Goal: Information Seeking & Learning: Check status

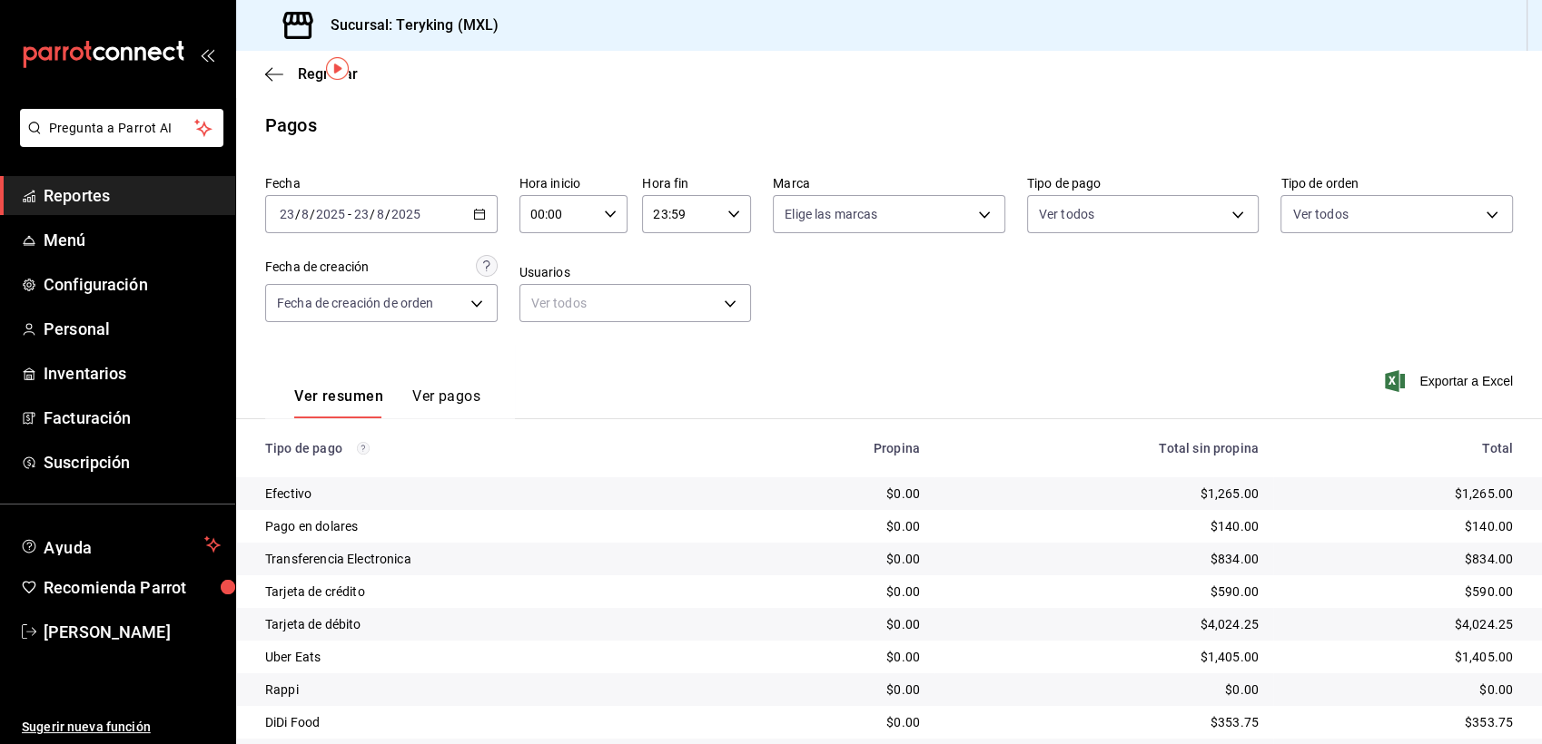
scroll to position [57, 0]
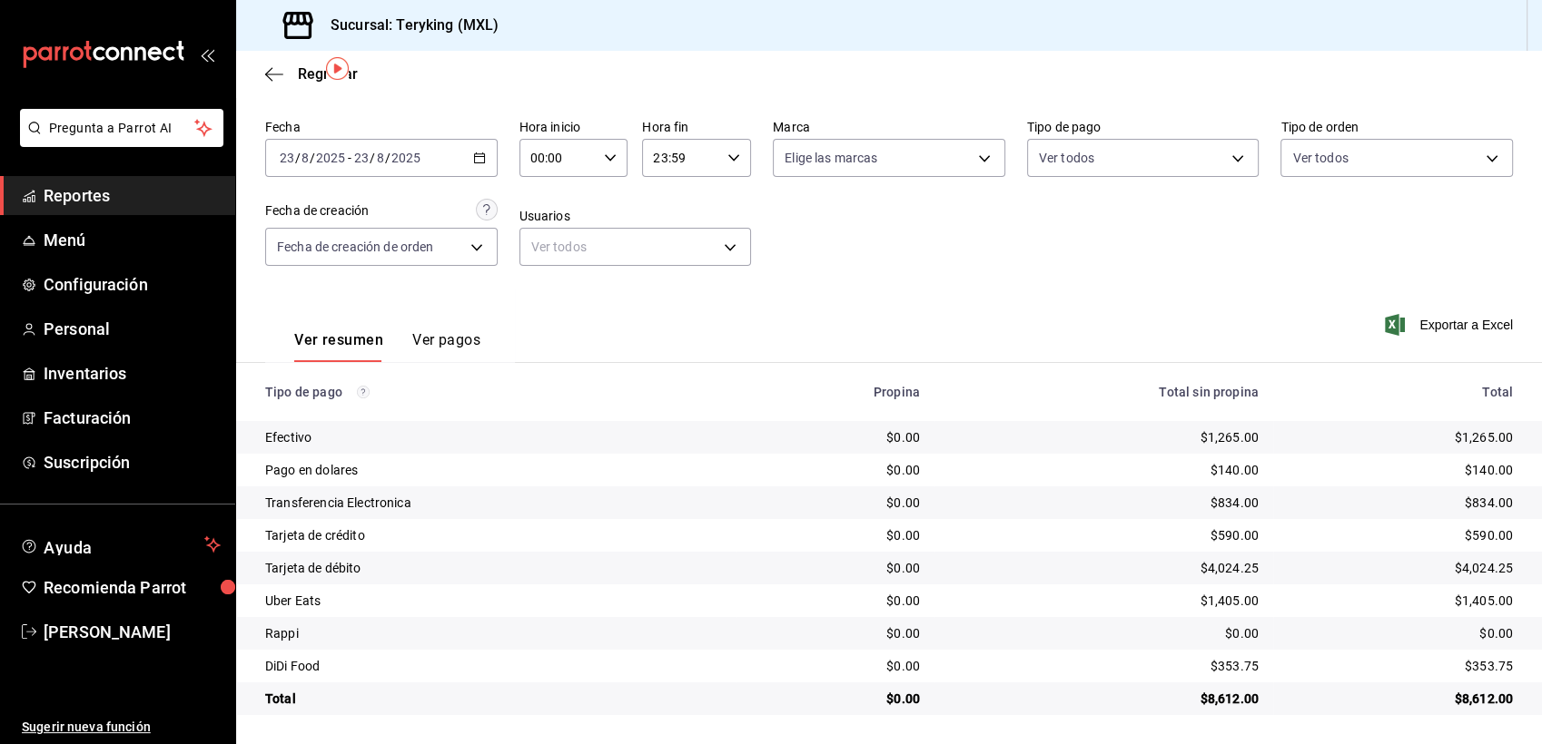
click at [94, 194] on span "Reportes" at bounding box center [132, 195] width 177 height 25
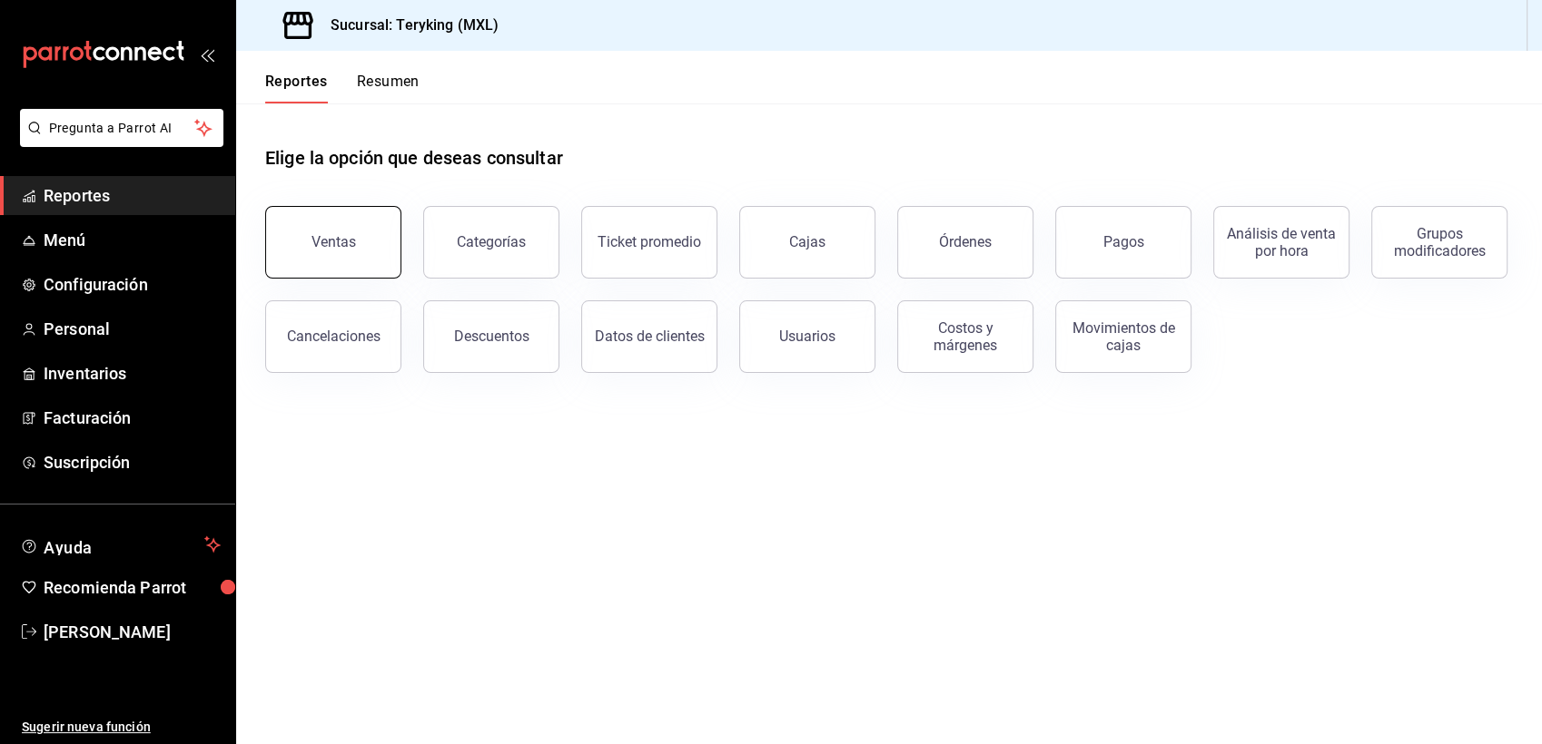
click at [307, 239] on button "Ventas" at bounding box center [333, 242] width 136 height 73
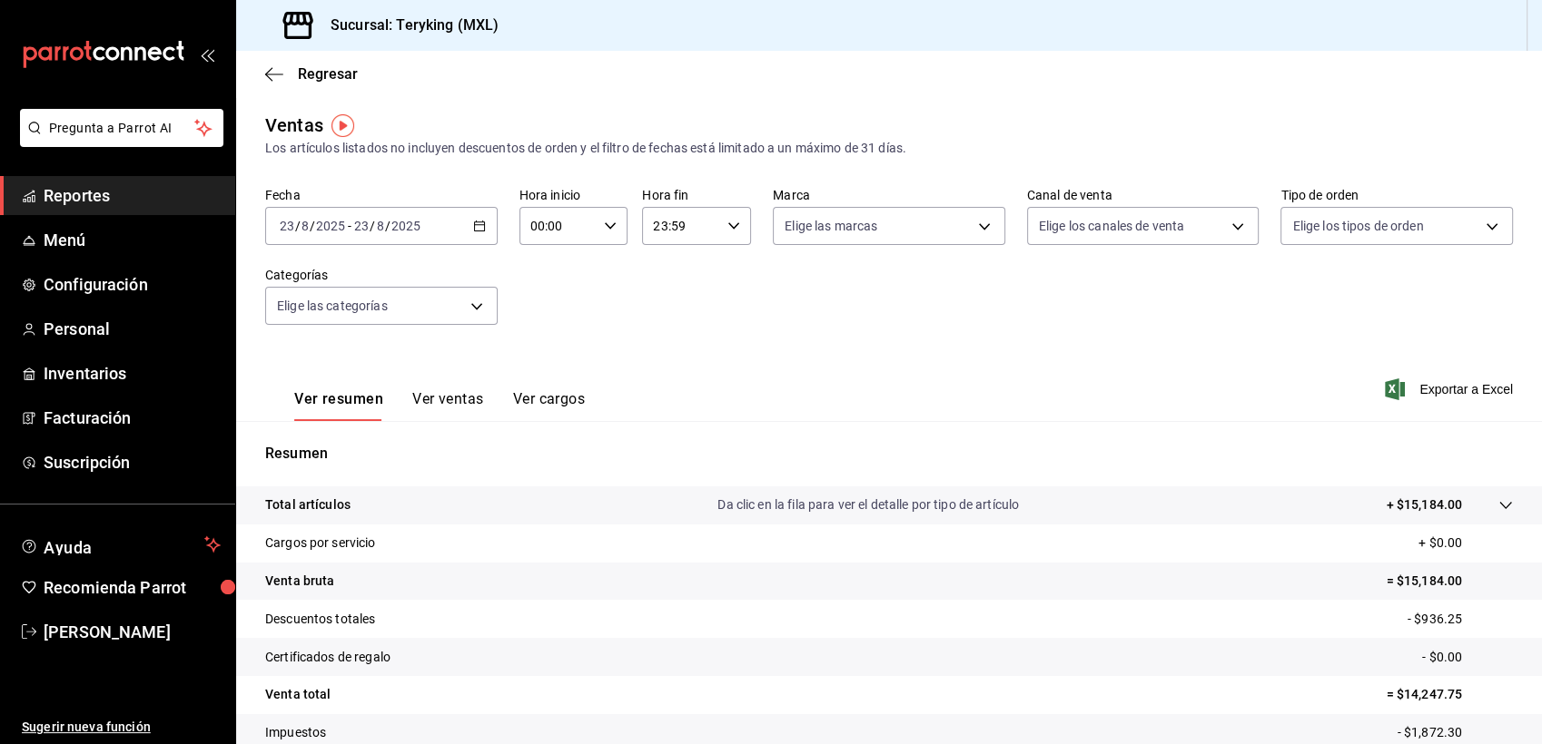
click at [468, 232] on div "[DATE] [DATE] - [DATE] [DATE]" at bounding box center [381, 226] width 232 height 38
click at [340, 367] on span "Semana actual" at bounding box center [351, 362] width 141 height 19
click at [318, 79] on span "Regresar" at bounding box center [328, 73] width 60 height 17
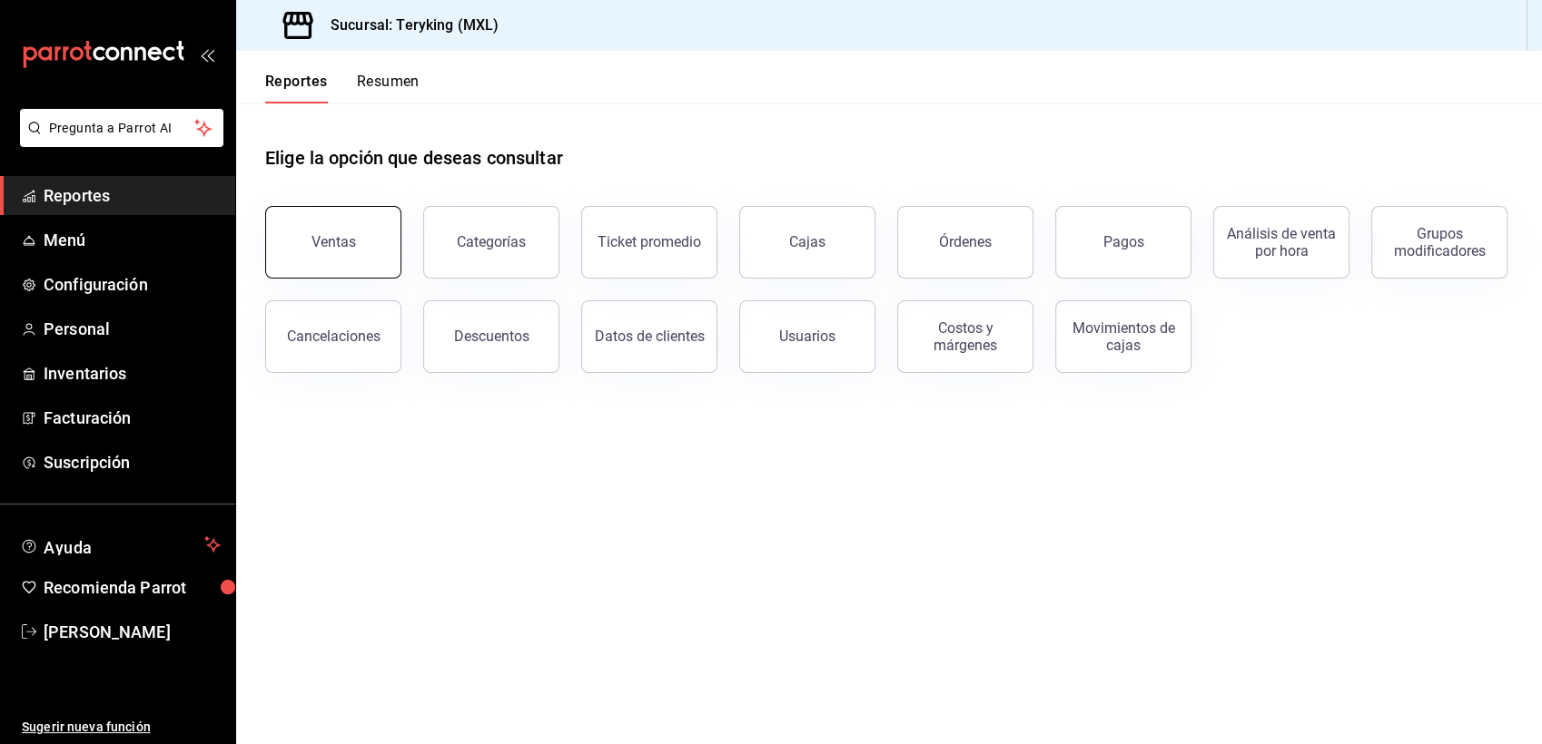
click at [370, 242] on button "Ventas" at bounding box center [333, 242] width 136 height 73
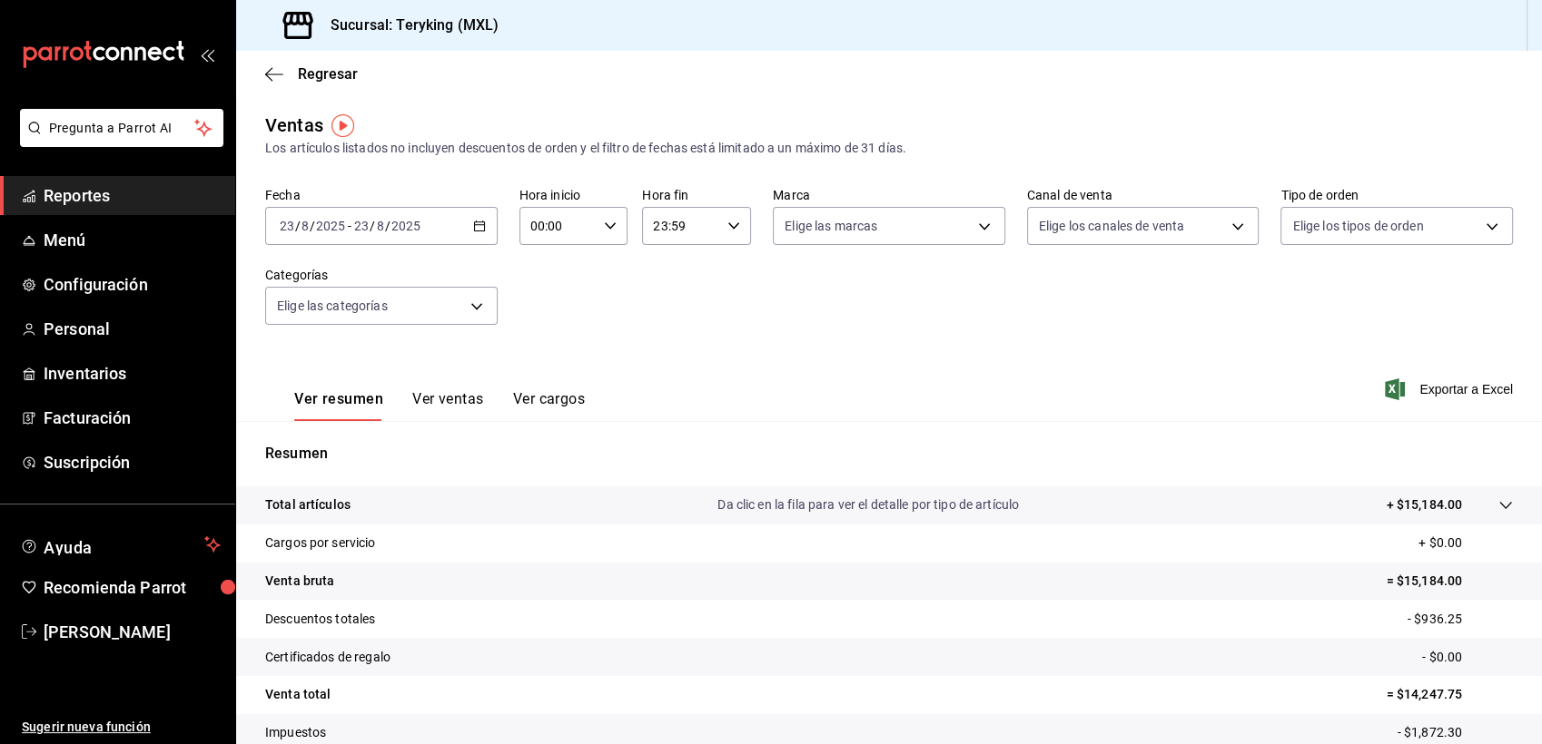
click at [467, 232] on div "[DATE] [DATE] - [DATE] [DATE]" at bounding box center [381, 226] width 232 height 38
click at [323, 321] on span "Ayer" at bounding box center [351, 321] width 141 height 19
click at [333, 77] on span "Regresar" at bounding box center [328, 73] width 60 height 17
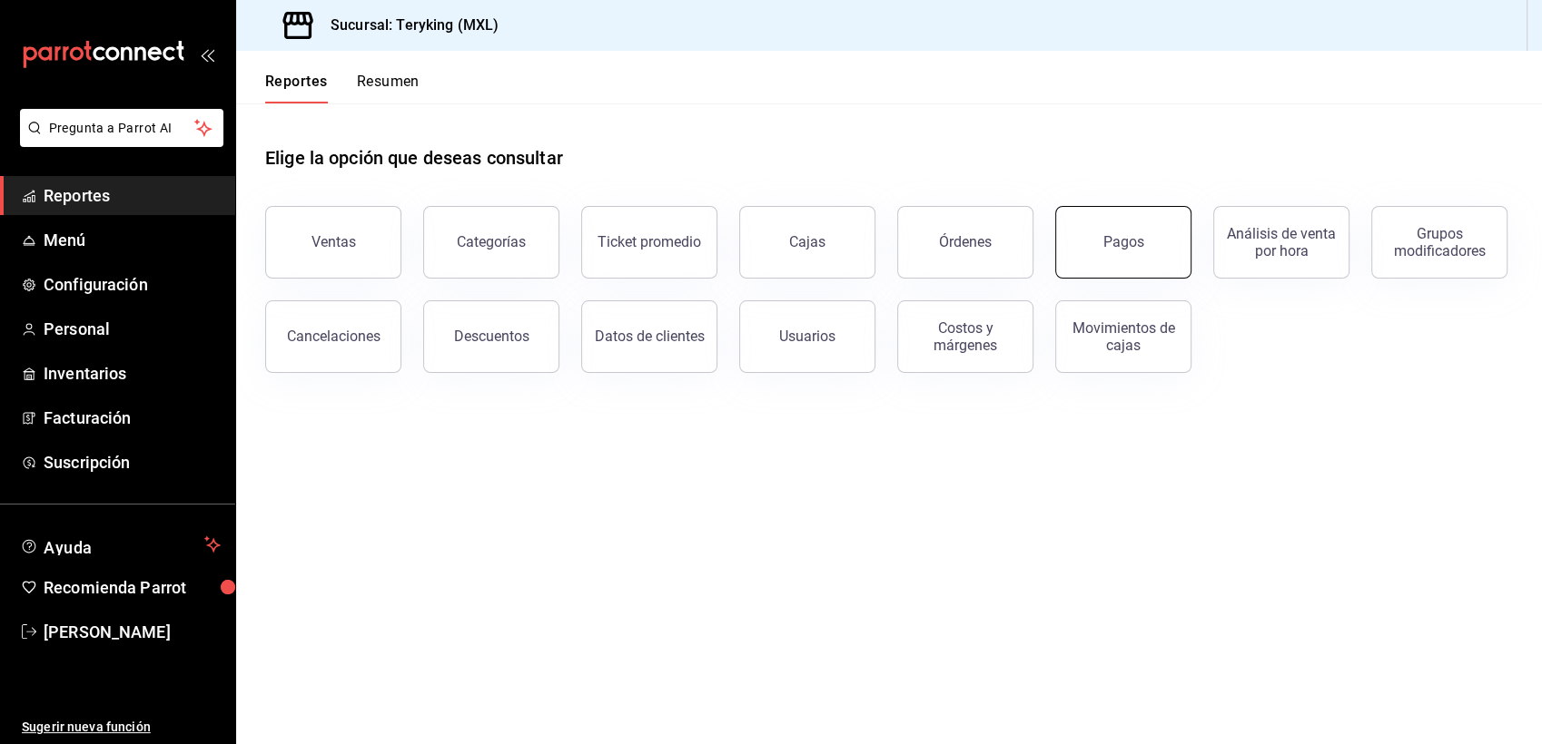
click at [1118, 270] on button "Pagos" at bounding box center [1123, 242] width 136 height 73
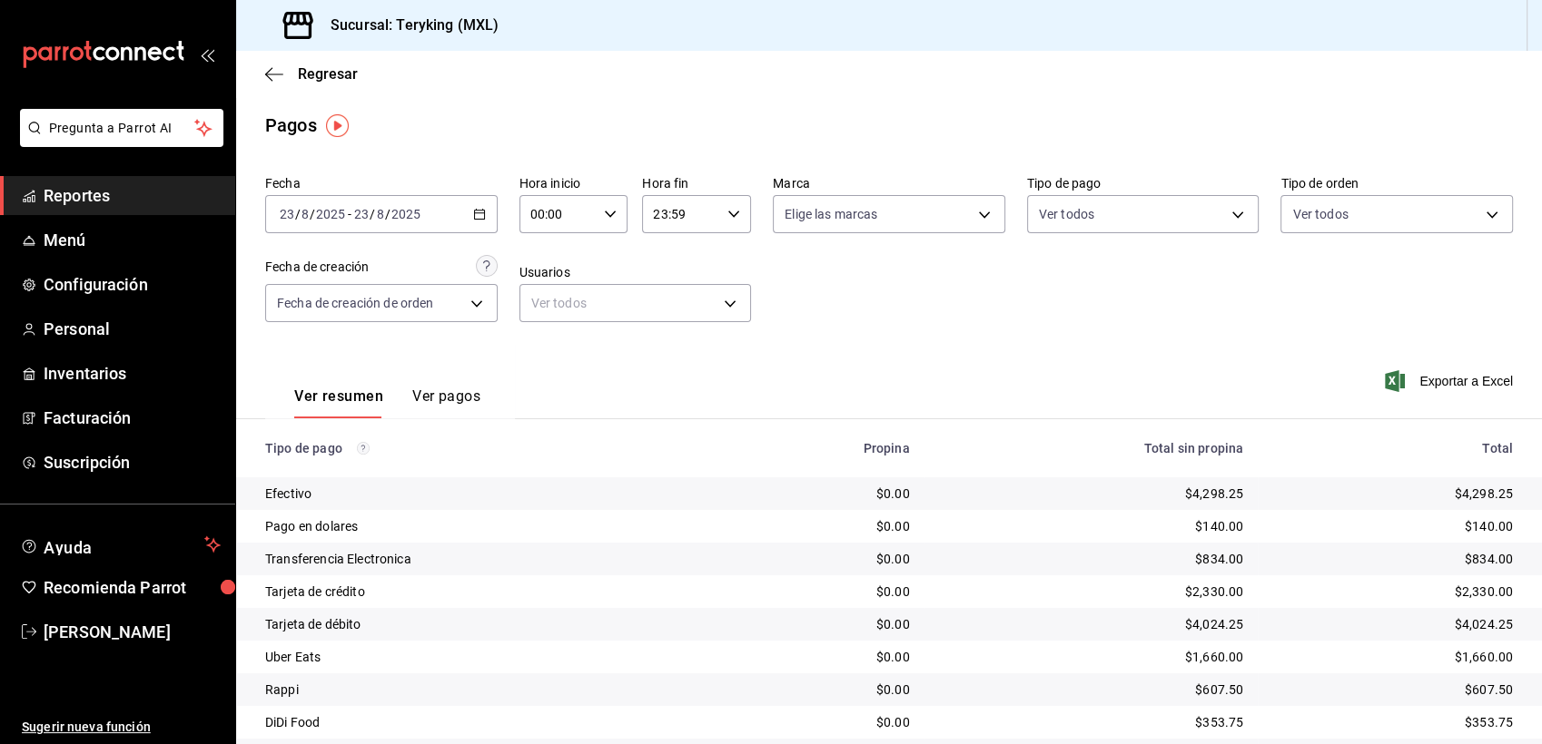
click at [338, 64] on div "Regresar" at bounding box center [889, 74] width 1306 height 46
click at [335, 72] on span "Regresar" at bounding box center [328, 73] width 60 height 17
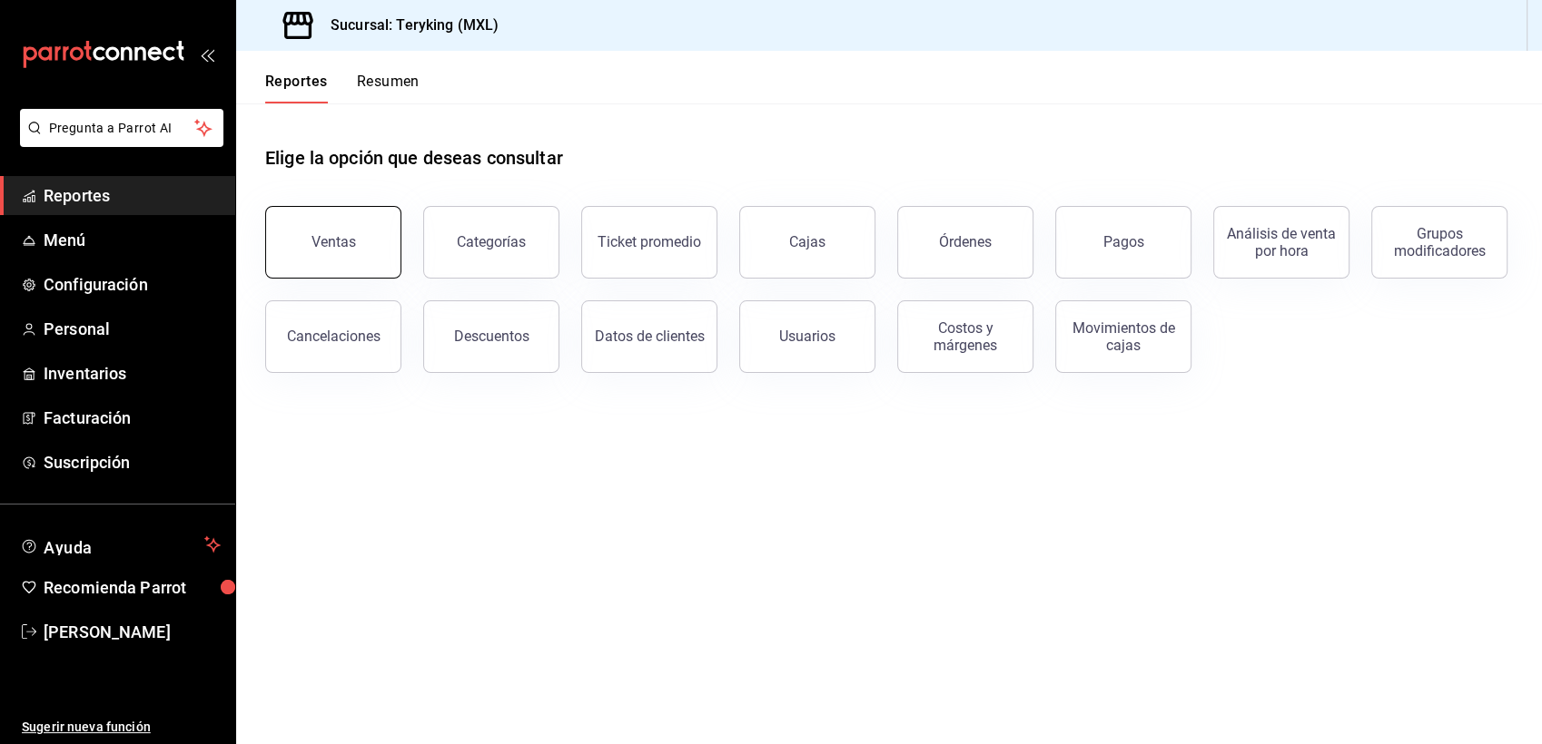
click at [326, 263] on button "Ventas" at bounding box center [333, 242] width 136 height 73
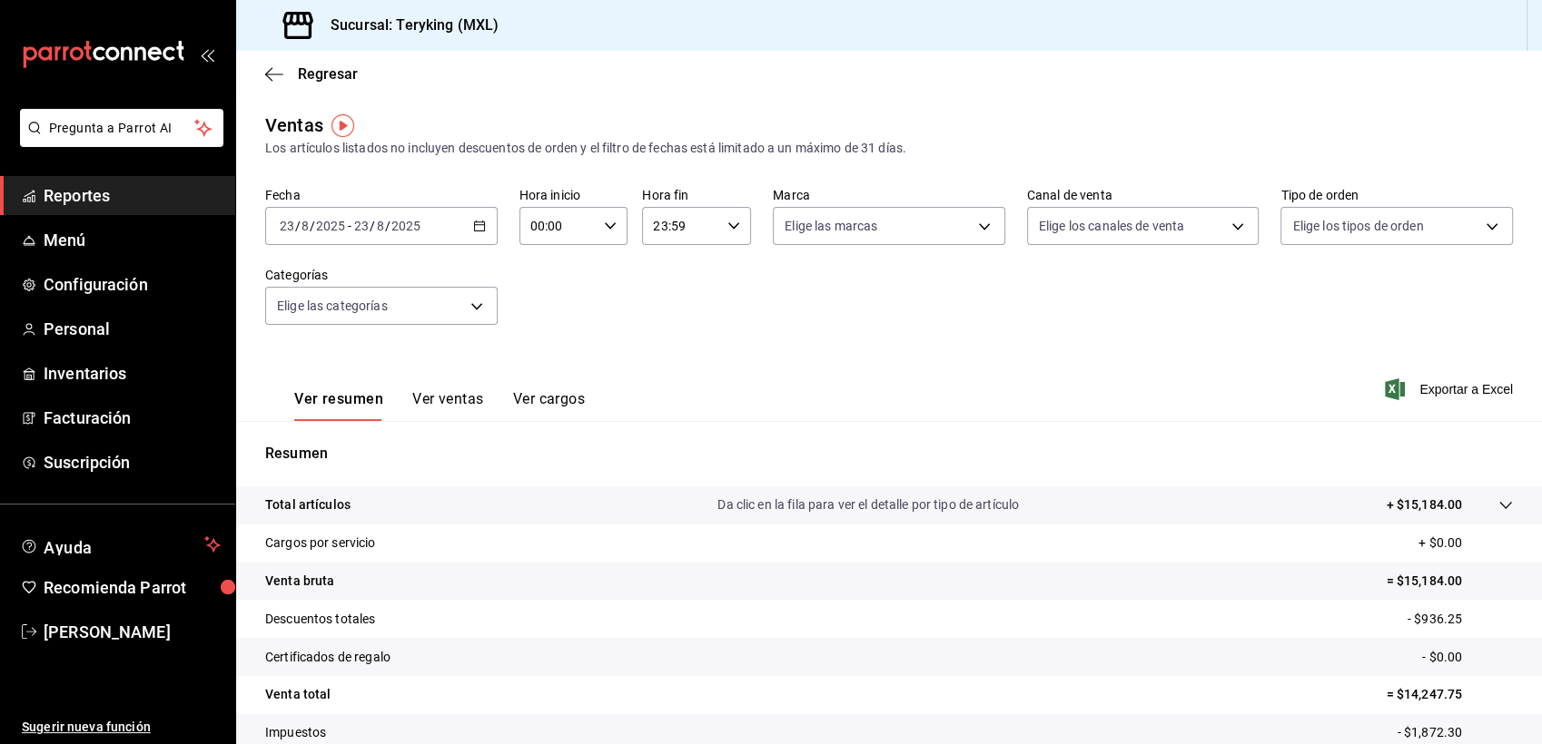
click at [108, 188] on span "Reportes" at bounding box center [132, 195] width 177 height 25
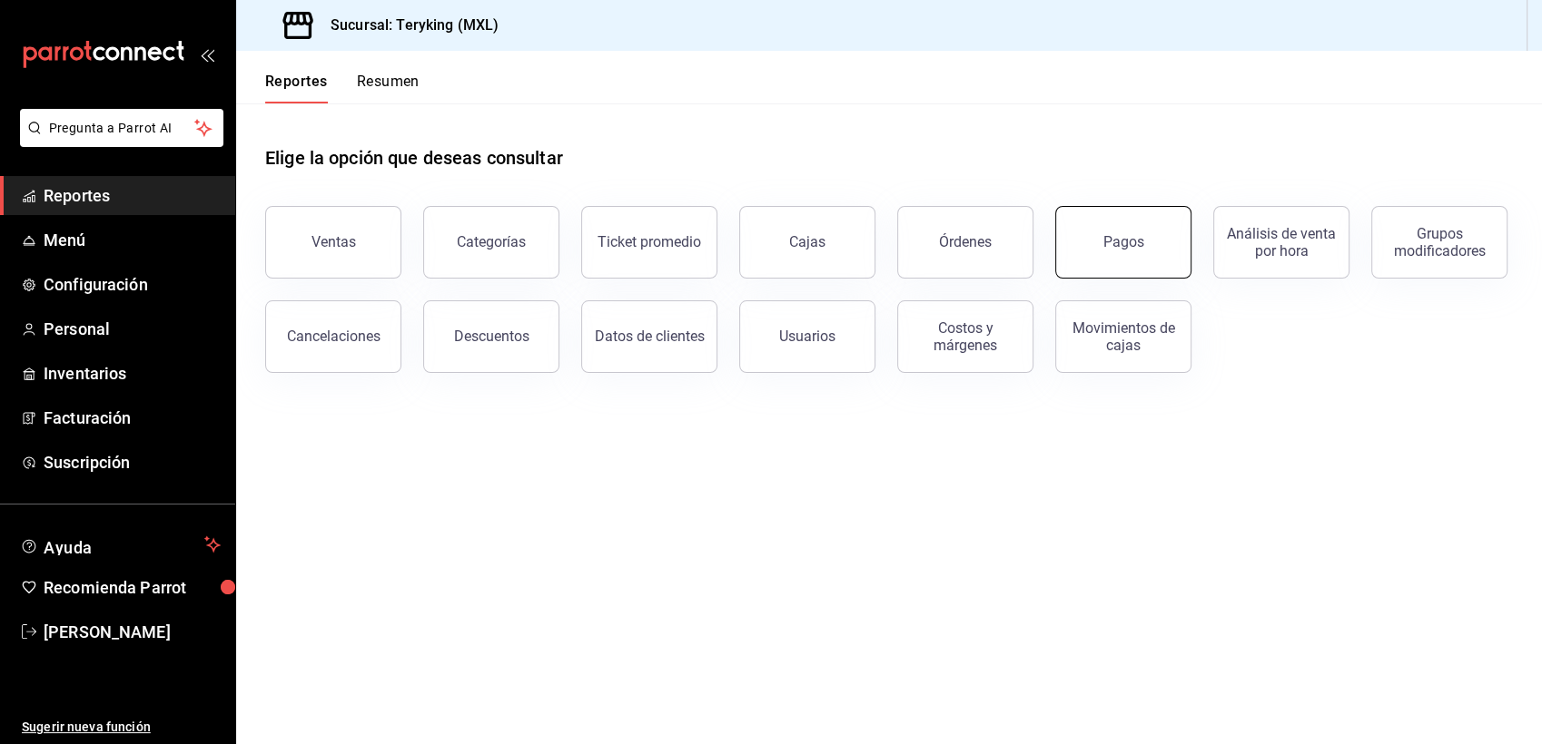
click at [1111, 241] on div "Pagos" at bounding box center [1123, 241] width 41 height 17
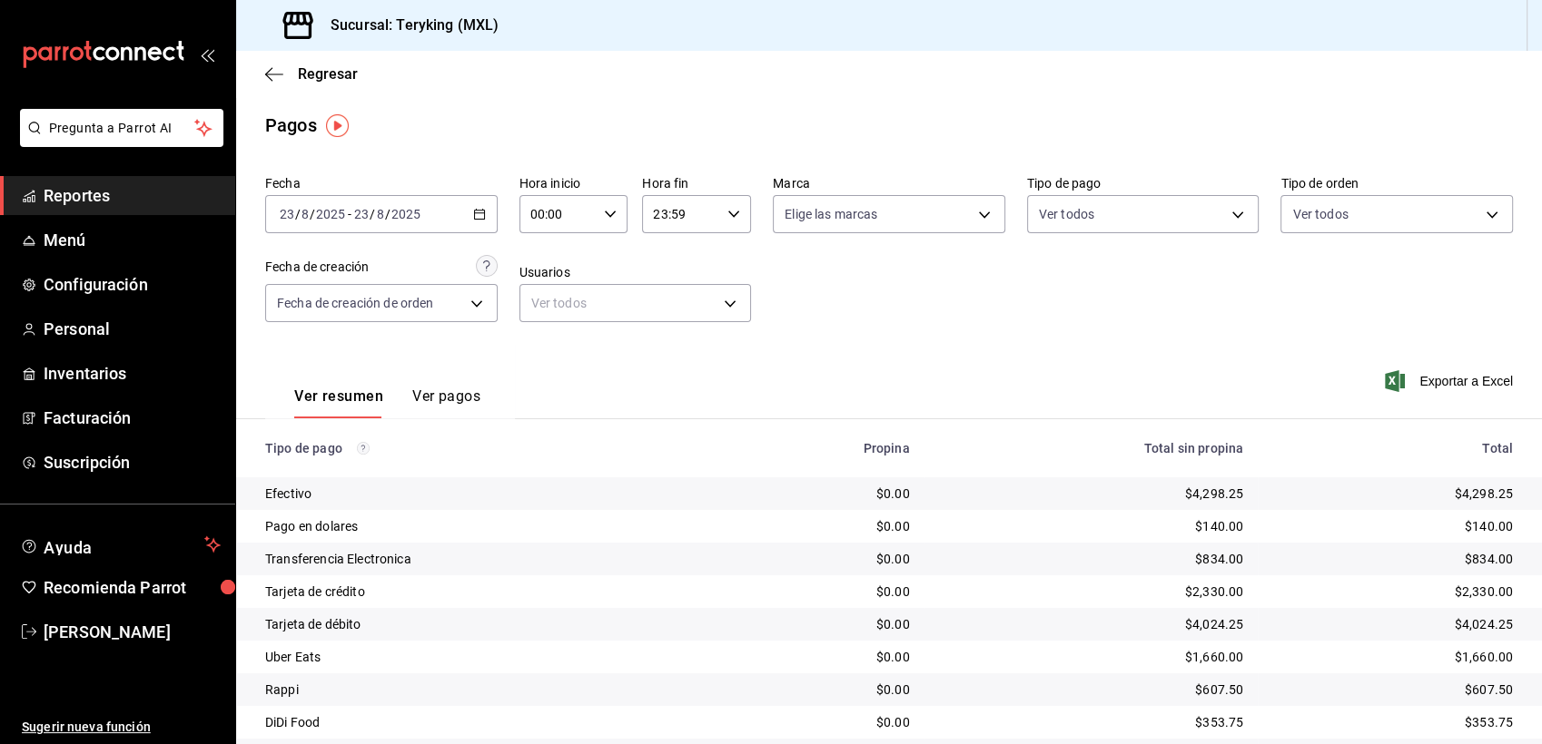
click at [128, 193] on span "Reportes" at bounding box center [132, 195] width 177 height 25
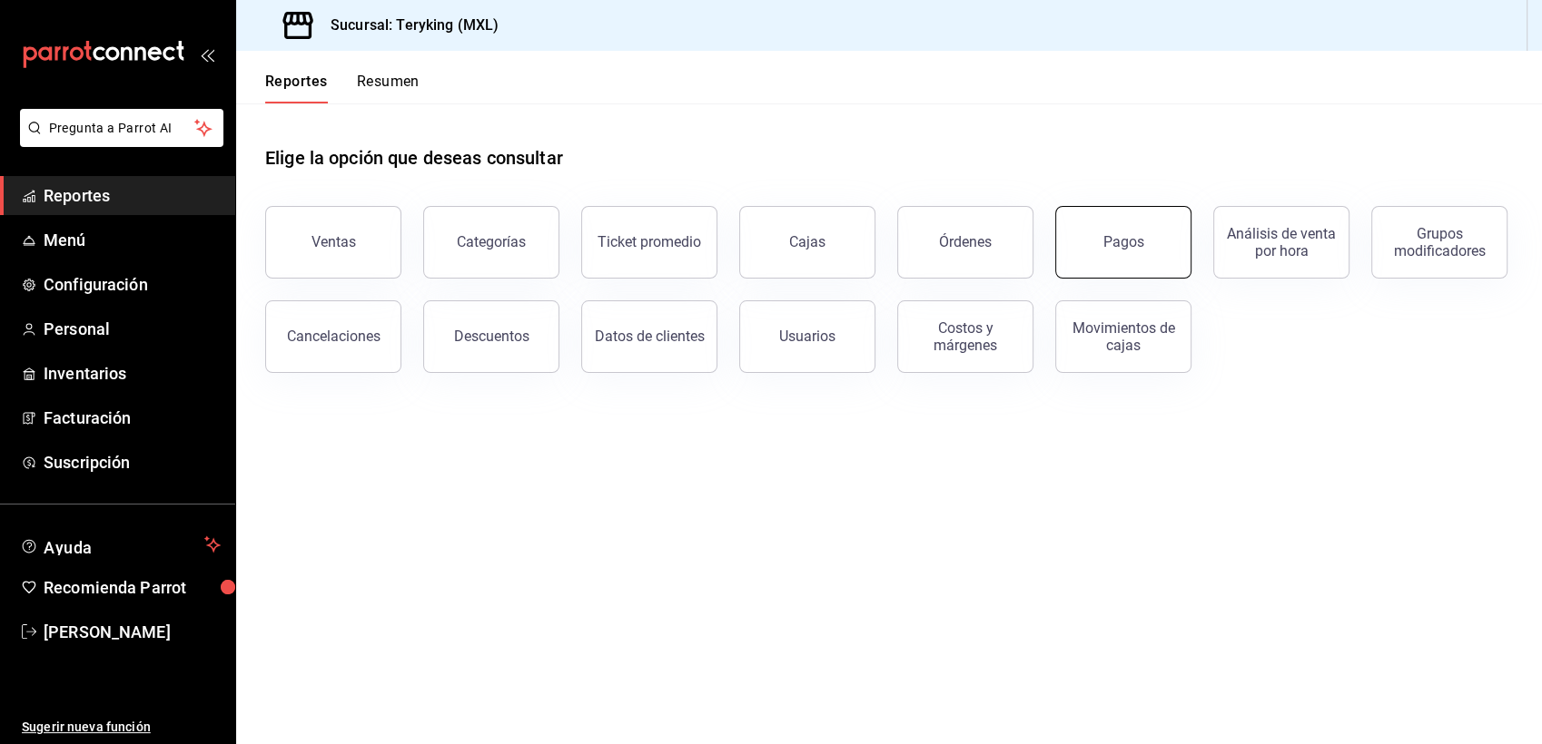
click at [1114, 238] on div "Pagos" at bounding box center [1123, 241] width 41 height 17
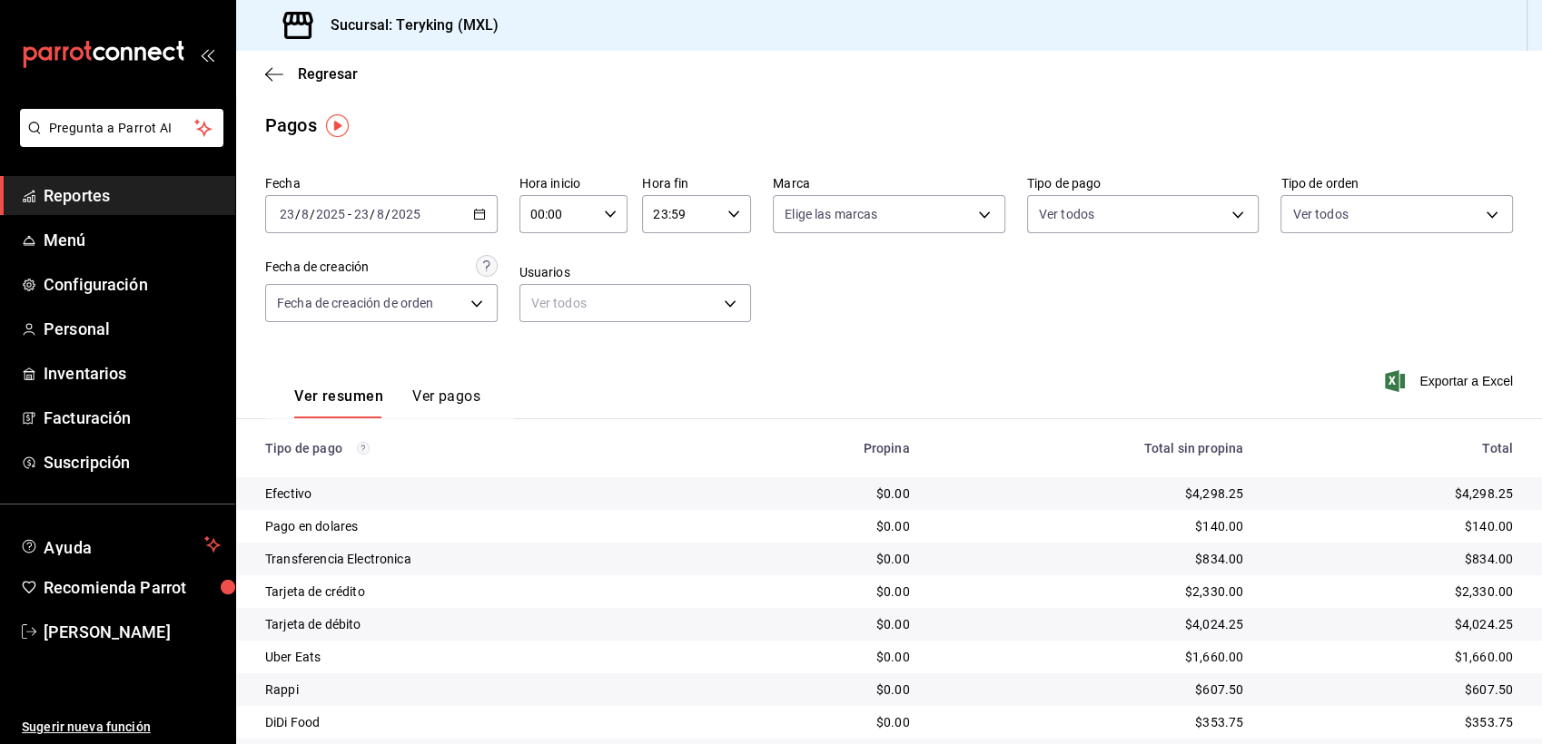
click at [63, 207] on span "Reportes" at bounding box center [132, 195] width 177 height 25
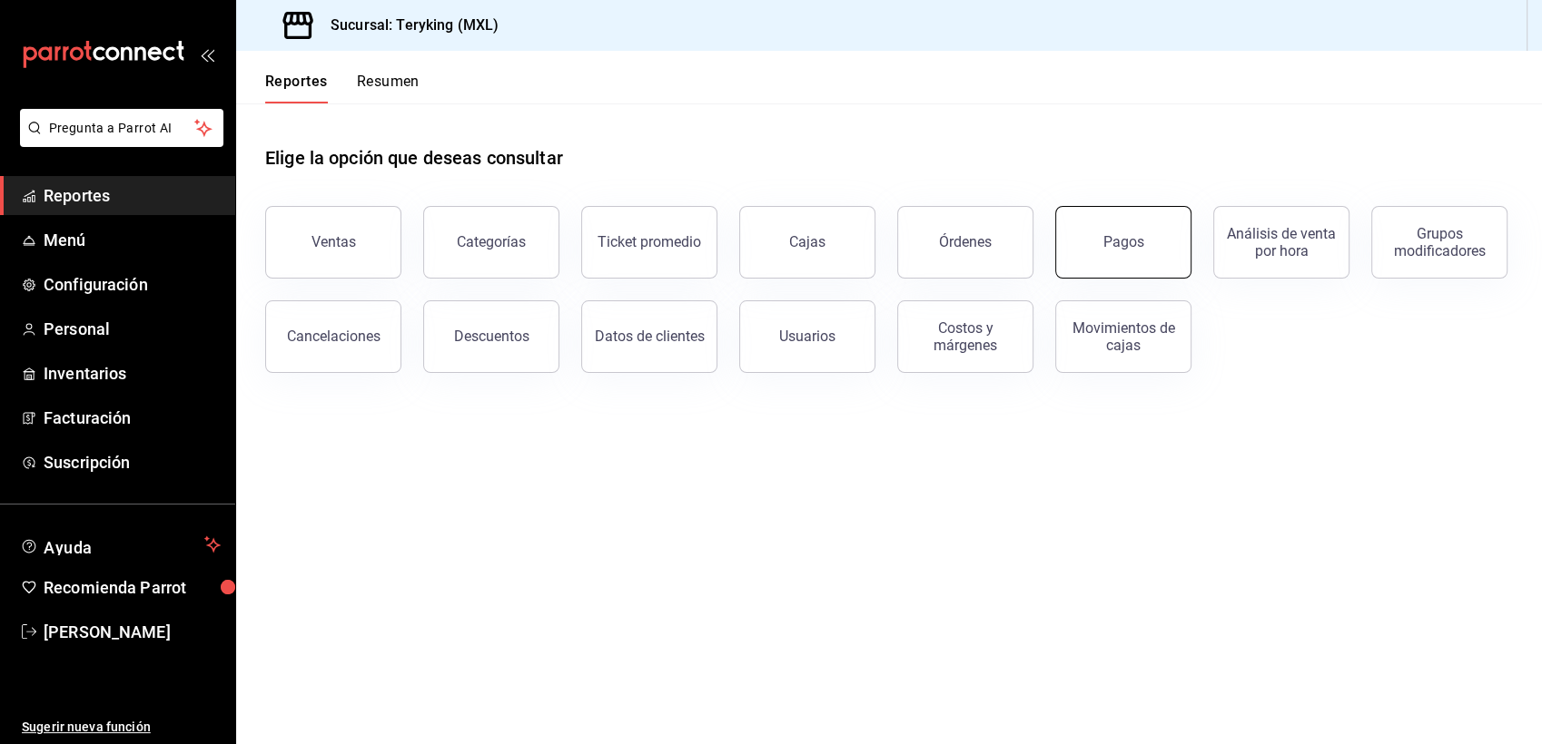
click at [1088, 246] on button "Pagos" at bounding box center [1123, 242] width 136 height 73
